Goal: Find specific page/section: Find specific page/section

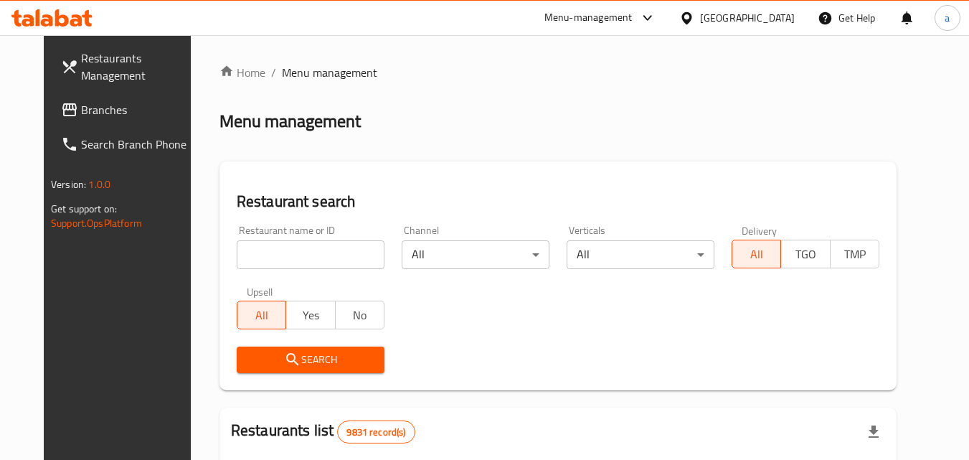
click at [770, 12] on div "[GEOGRAPHIC_DATA]" at bounding box center [747, 18] width 95 height 16
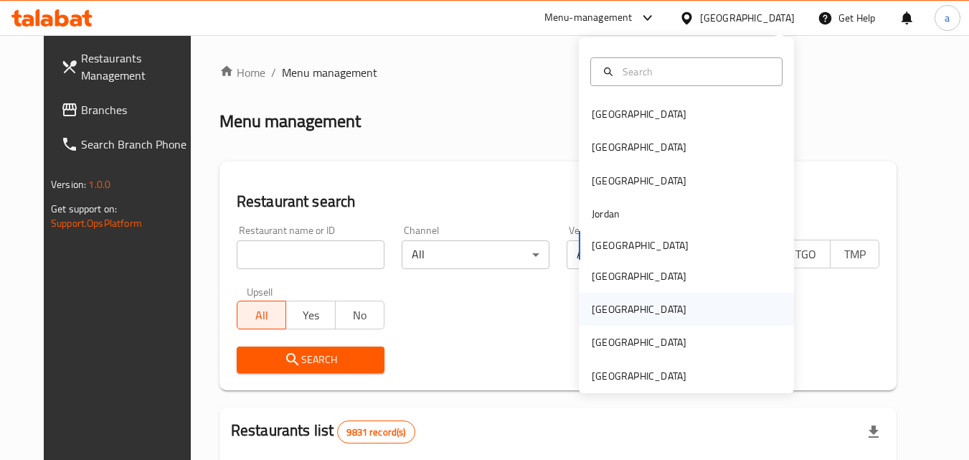
click at [619, 301] on div "[GEOGRAPHIC_DATA]" at bounding box center [686, 309] width 215 height 33
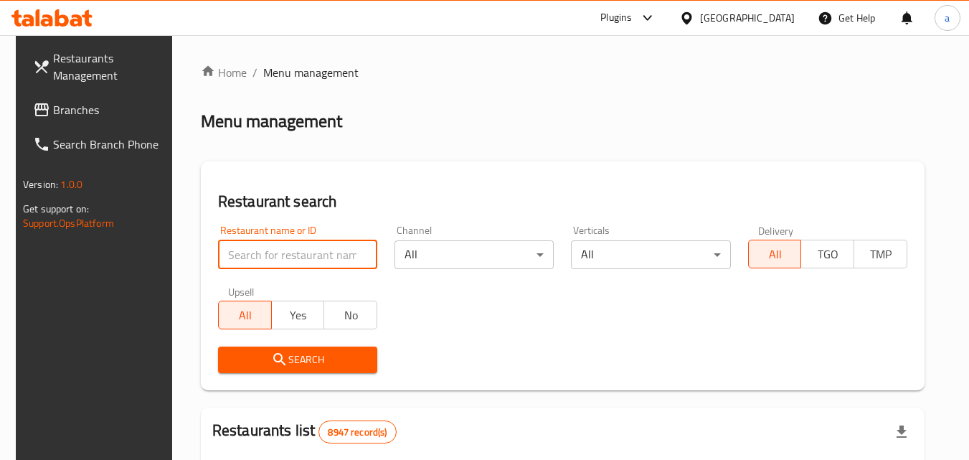
click at [355, 251] on input "search" at bounding box center [297, 254] width 159 height 29
paste input "744183"
type input "744183"
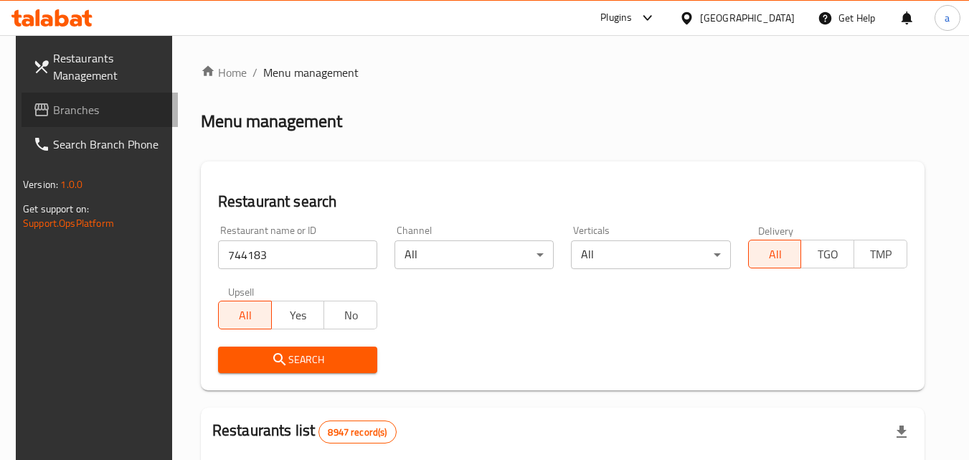
click at [91, 105] on span "Branches" at bounding box center [109, 109] width 113 height 17
